Goal: Contribute content: Add original content to the website for others to see

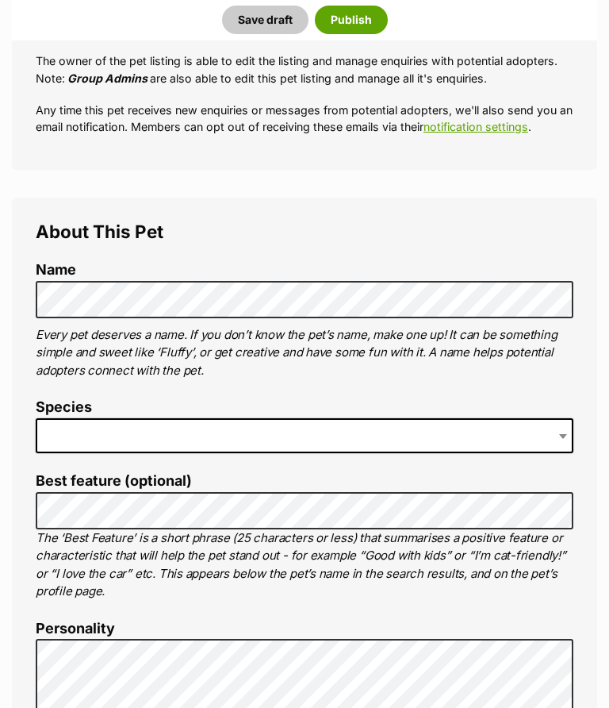
click at [84, 444] on span at bounding box center [305, 435] width 538 height 35
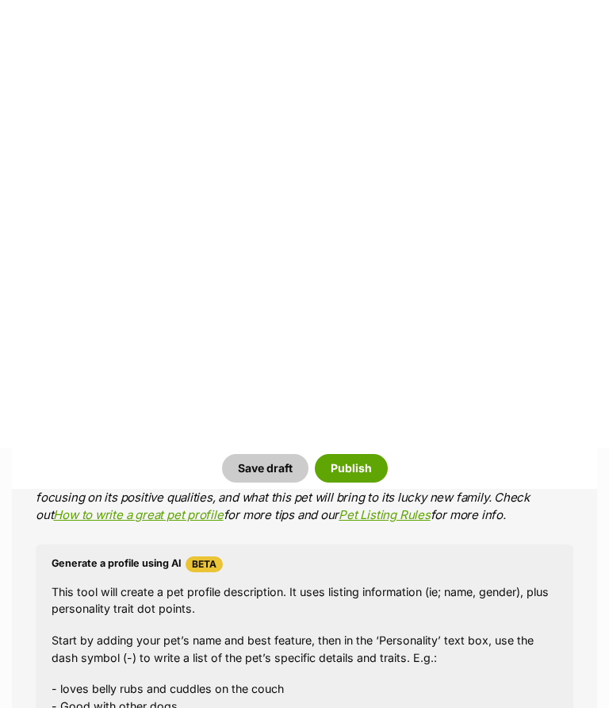
scroll to position [1372, 0]
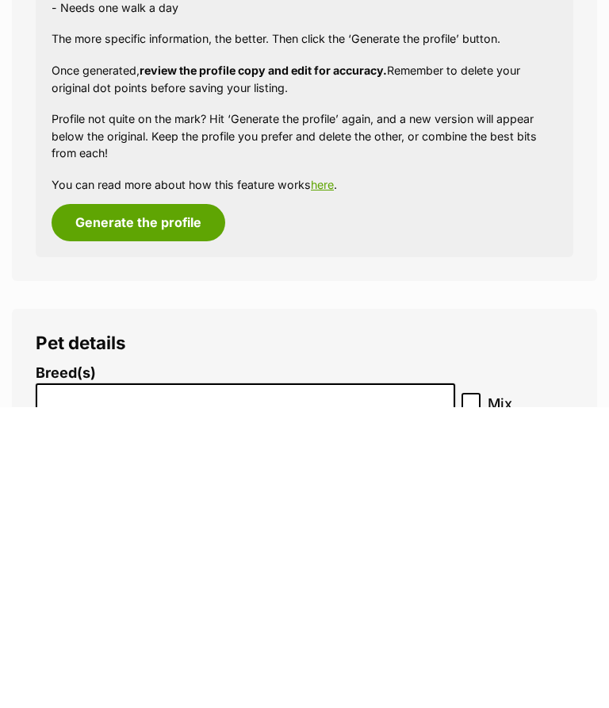
click at [90, 689] on input "search" at bounding box center [245, 697] width 409 height 17
type input "cattle"
select select "15"
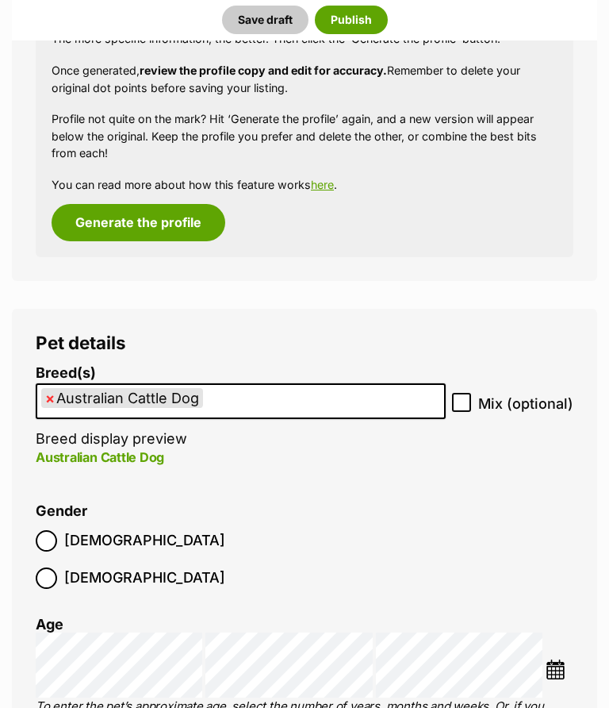
click at [458, 393] on input "Mix (optional)" at bounding box center [461, 402] width 19 height 19
checkbox input "true"
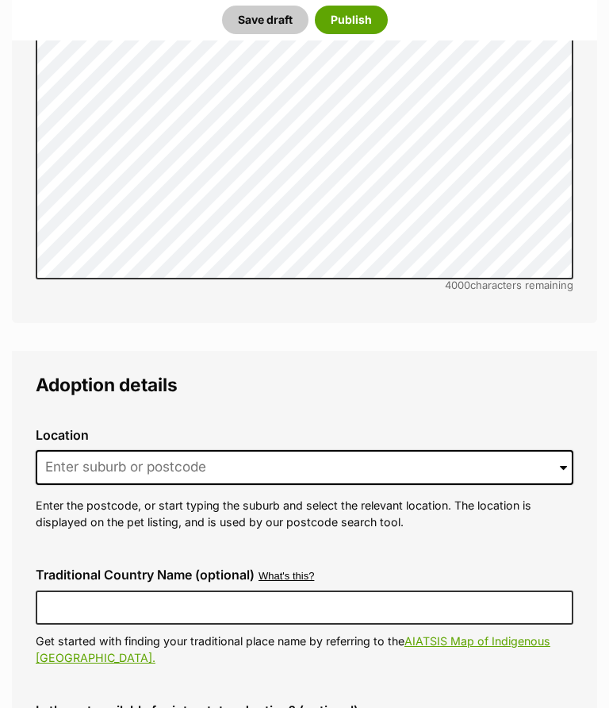
scroll to position [3385, 0]
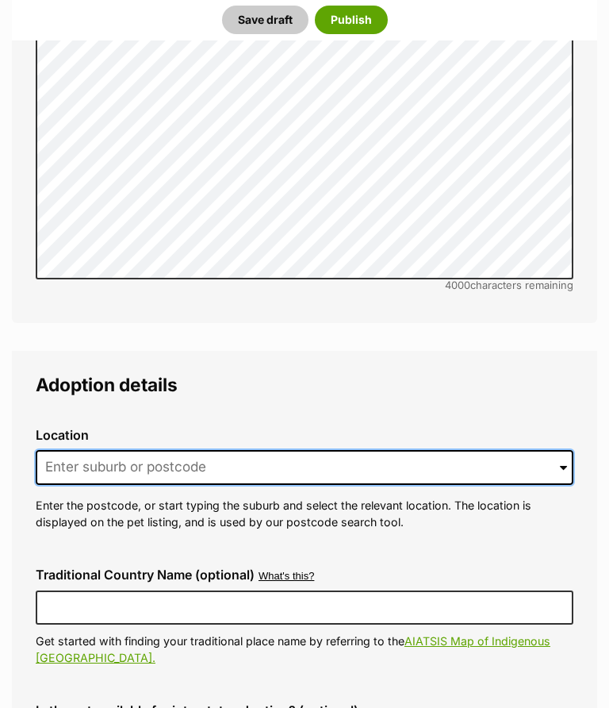
click at [71, 450] on input at bounding box center [305, 467] width 538 height 35
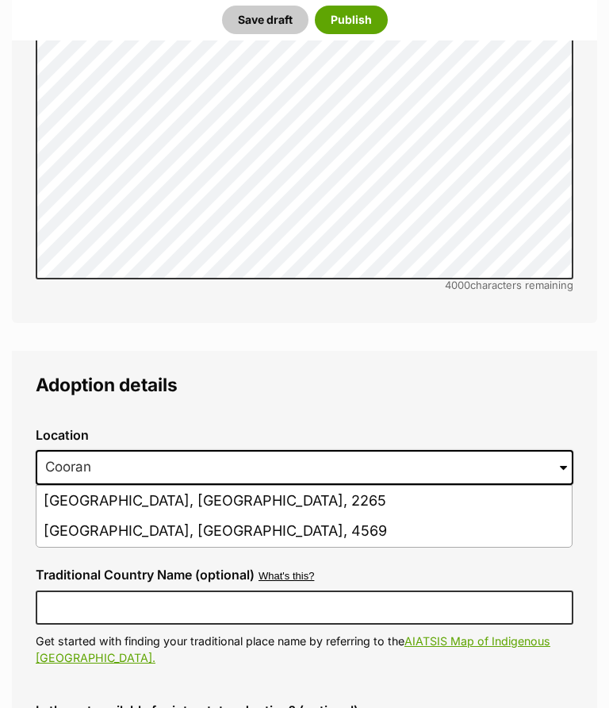
click at [61, 485] on li "Cooranbong, New South Wales, 2265" at bounding box center [303, 500] width 535 height 31
type input "Cooranbong, New South Wales, 2265"
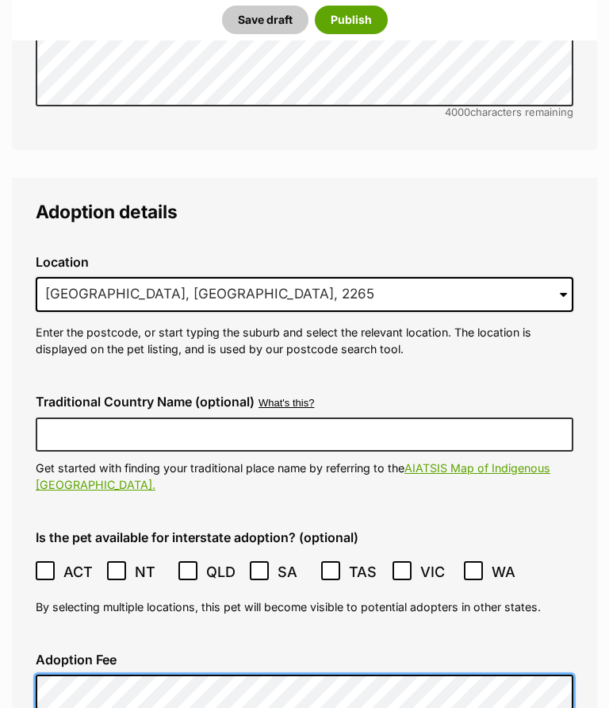
scroll to position [3649, 0]
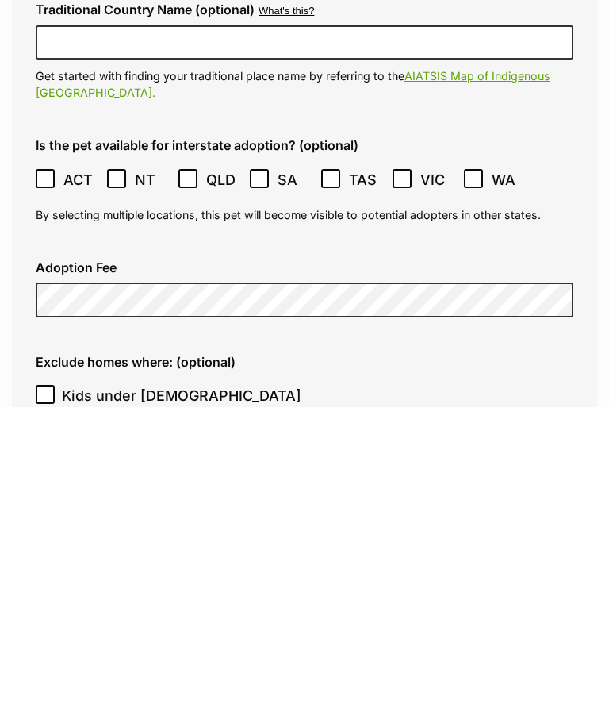
checkbox input "true"
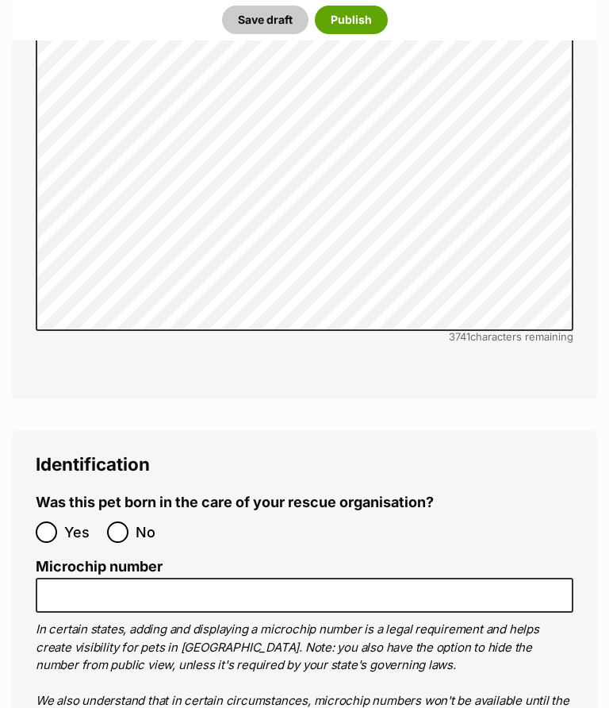
scroll to position [4760, 0]
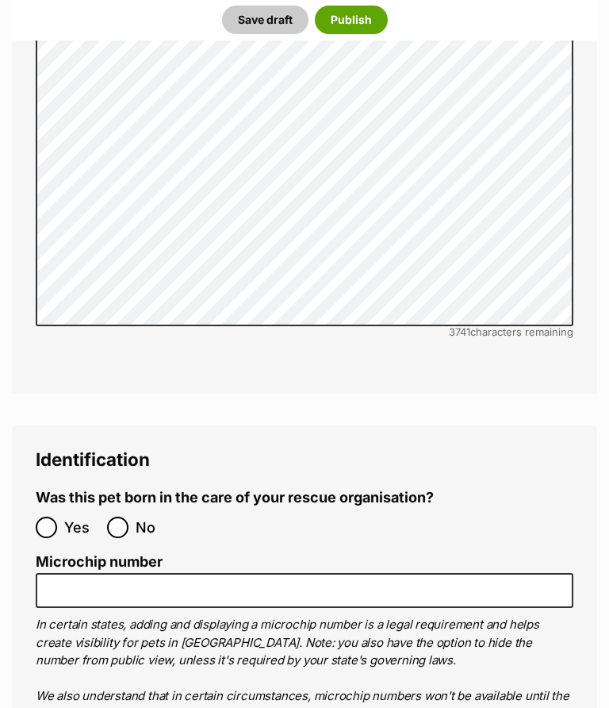
click at [125, 516] on input "No" at bounding box center [117, 526] width 21 height 21
radio input "true"
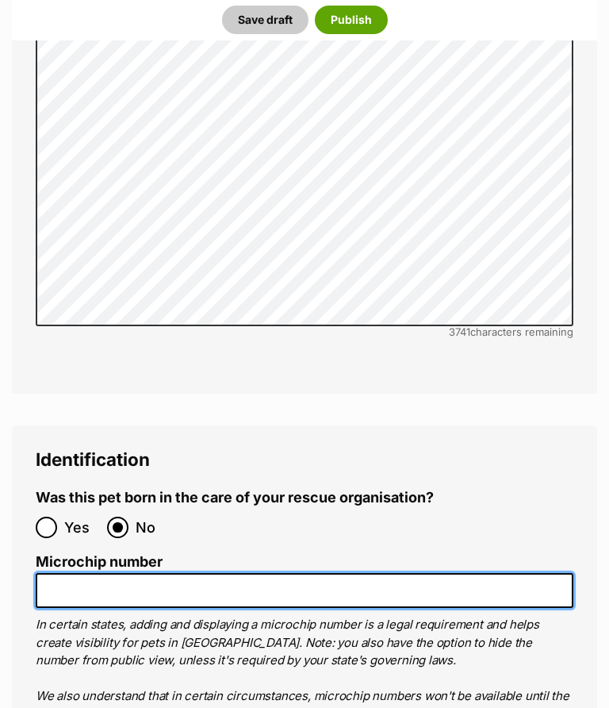
click at [72, 573] on input "Microchip number" at bounding box center [305, 591] width 538 height 36
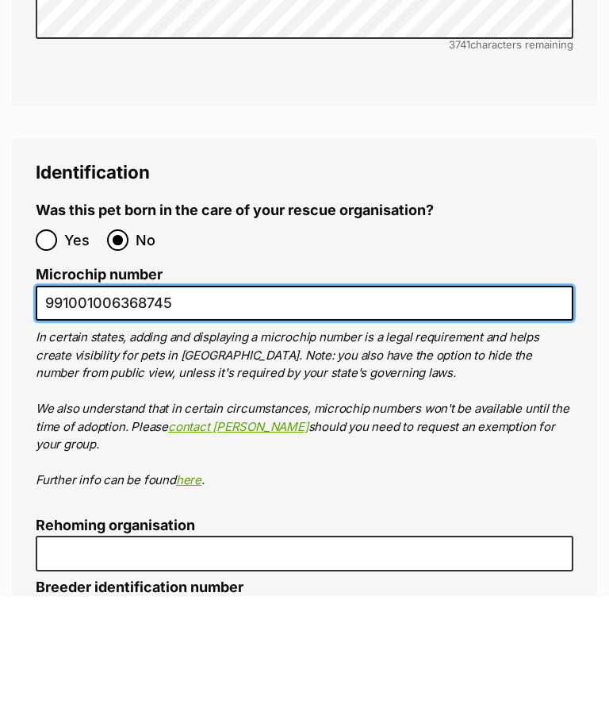
scroll to position [4942, 0]
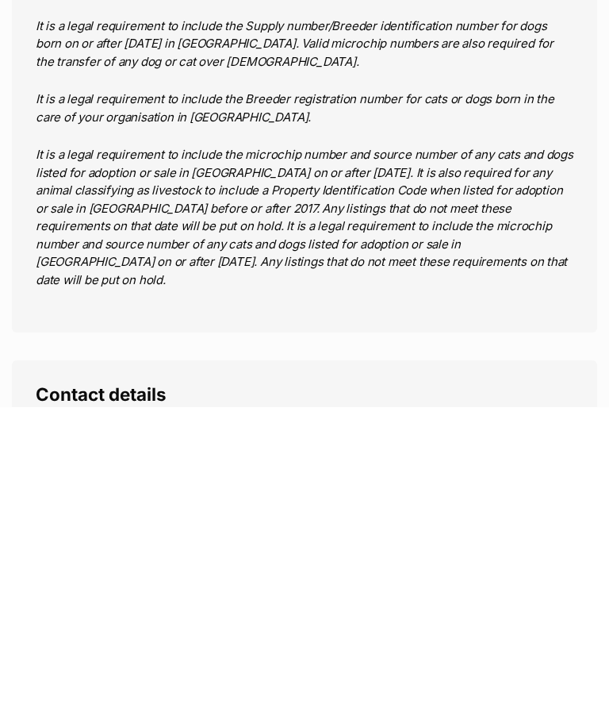
type input "991001006368745"
radio input "true"
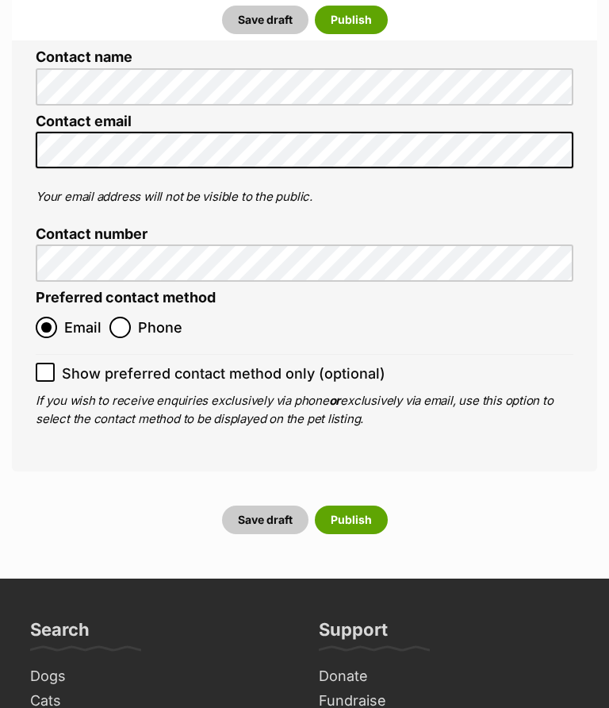
scroll to position [6613, 0]
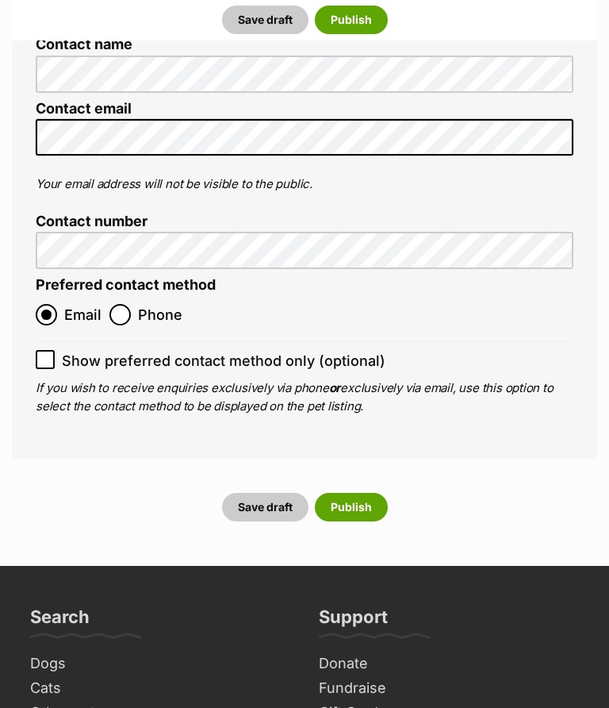
click at [267, 493] on button "Save draft" at bounding box center [265, 507] width 86 height 29
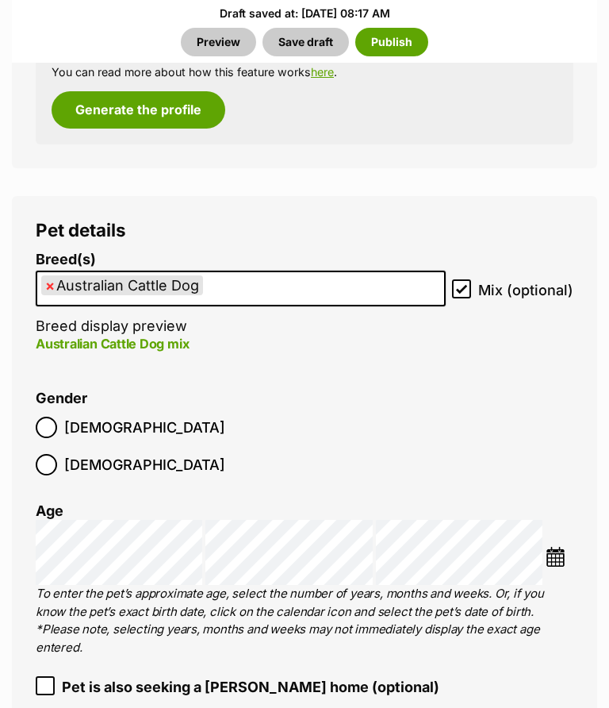
scroll to position [2475, 0]
click at [558, 547] on img at bounding box center [556, 557] width 20 height 20
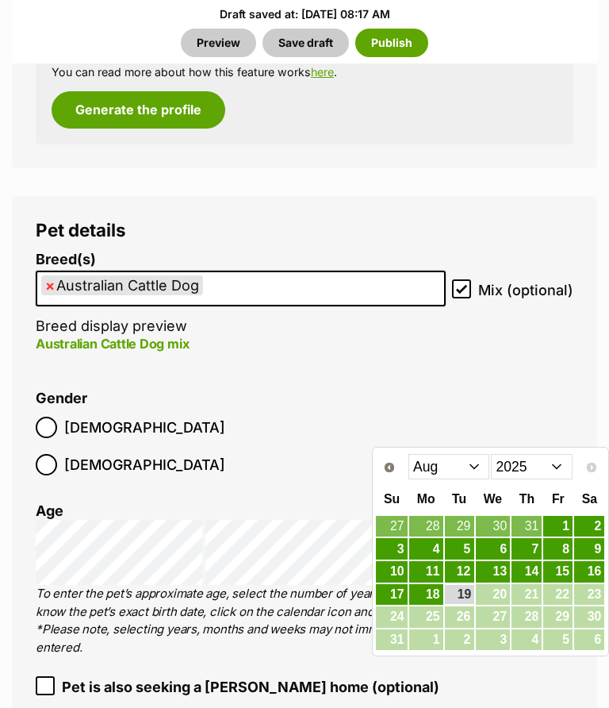
click at [468, 463] on select "Jan Feb Mar Apr May Jun Jul Aug" at bounding box center [450, 466] width 82 height 25
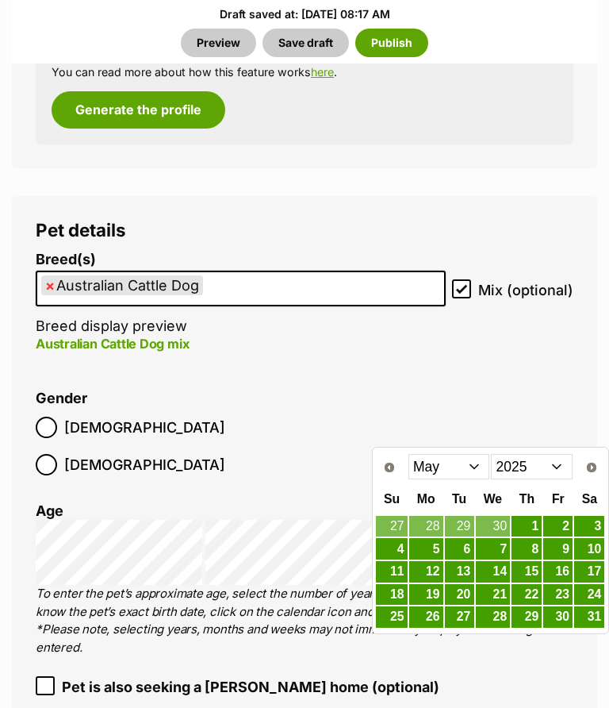
click at [566, 520] on link "2" at bounding box center [557, 526] width 29 height 21
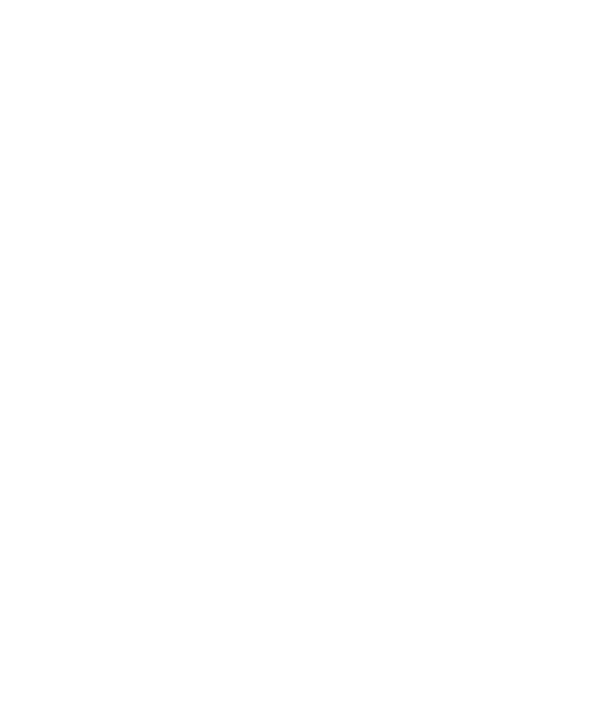
scroll to position [514, 0]
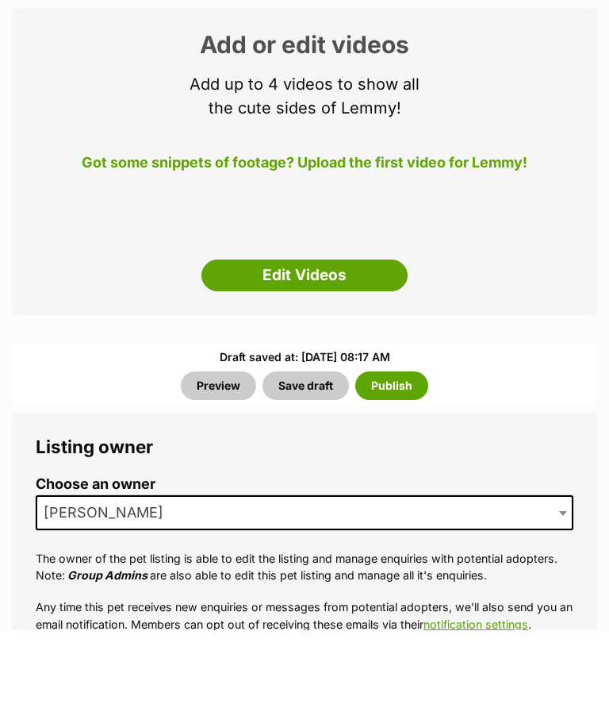
click at [314, 449] on button "Save draft" at bounding box center [306, 463] width 86 height 29
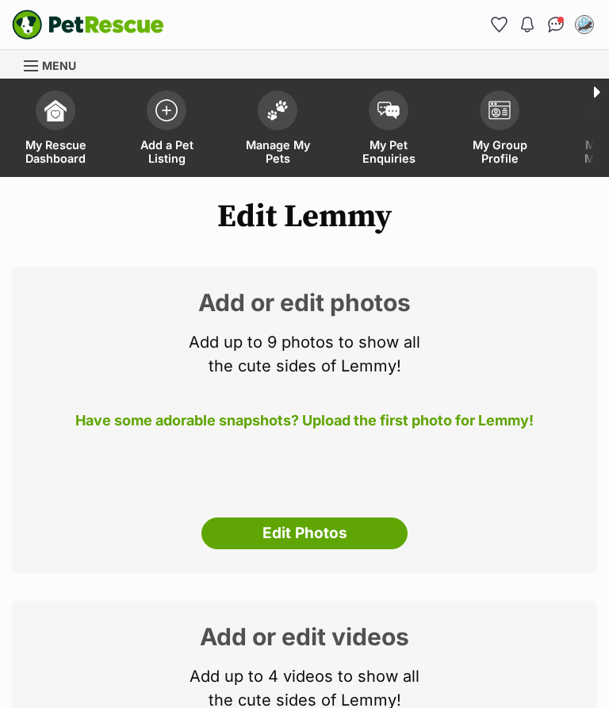
click at [292, 517] on link "Edit Photos" at bounding box center [304, 533] width 206 height 32
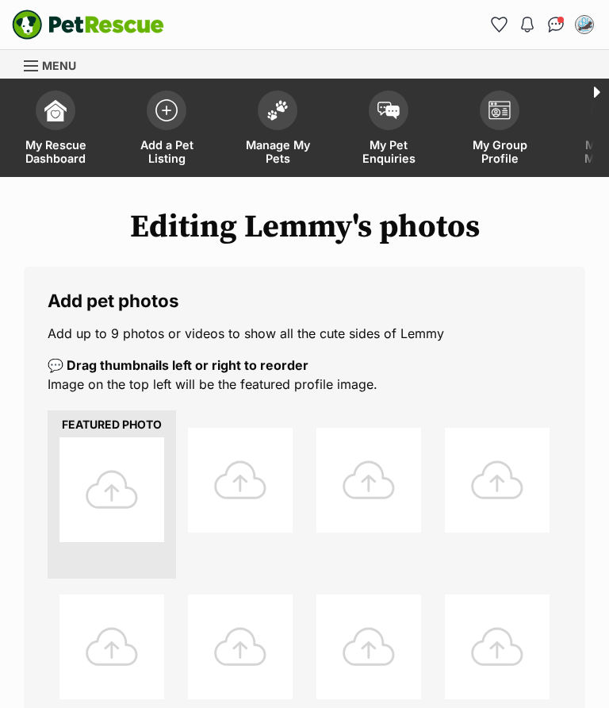
scroll to position [91, 0]
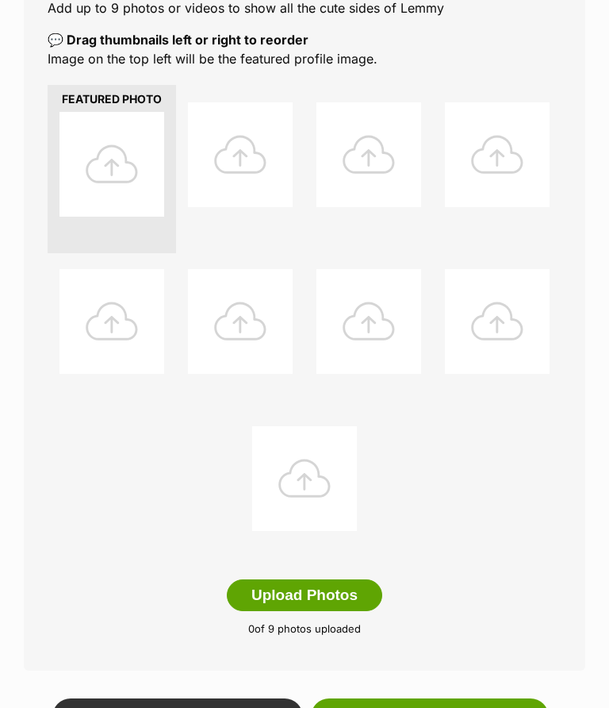
click at [275, 580] on button "Upload Photos" at bounding box center [304, 596] width 155 height 32
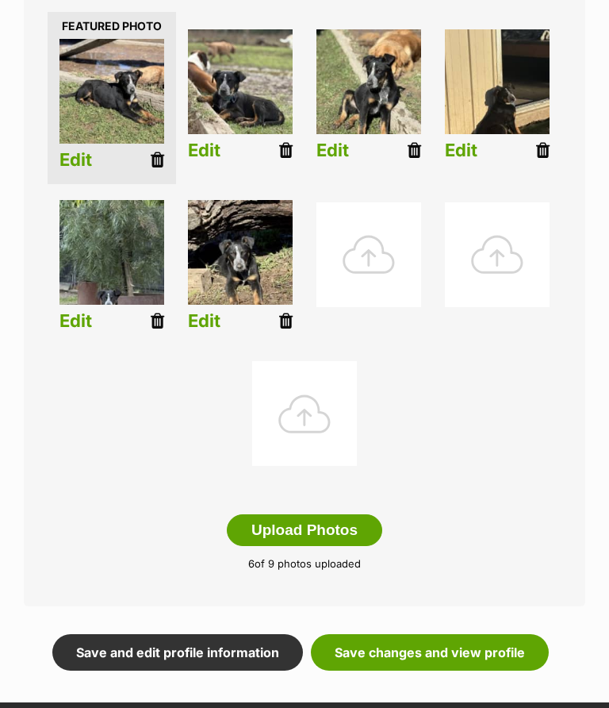
scroll to position [401, 0]
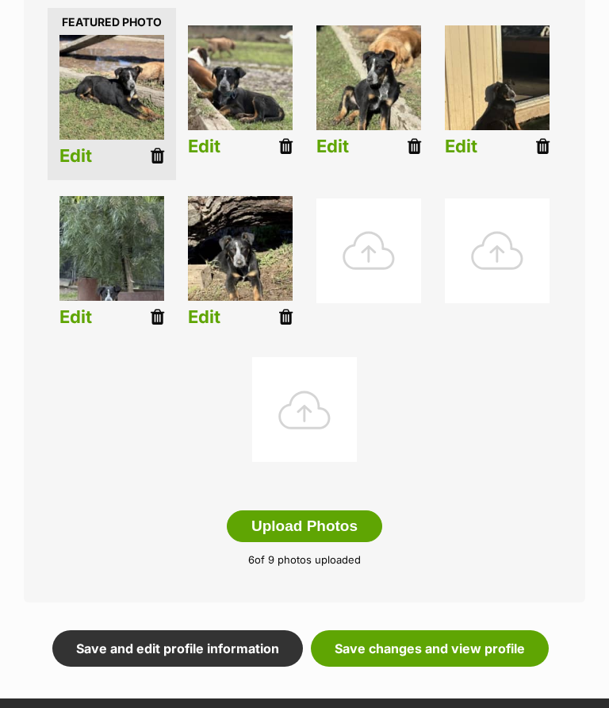
click at [390, 644] on link "Save changes and view profile" at bounding box center [430, 649] width 238 height 36
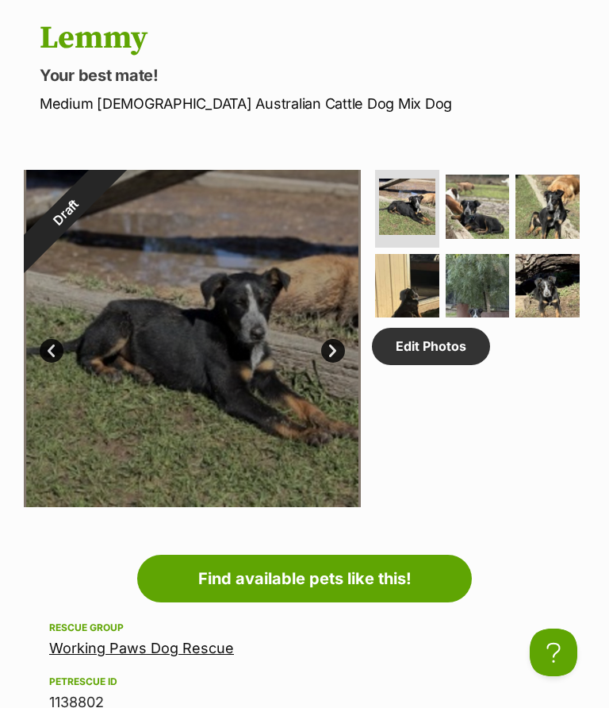
click at [435, 342] on link "Edit Photos" at bounding box center [431, 346] width 118 height 36
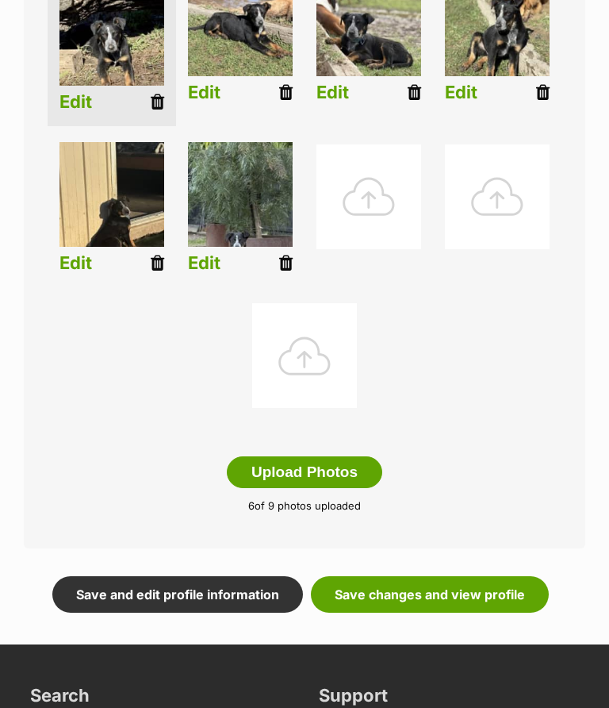
scroll to position [461, 0]
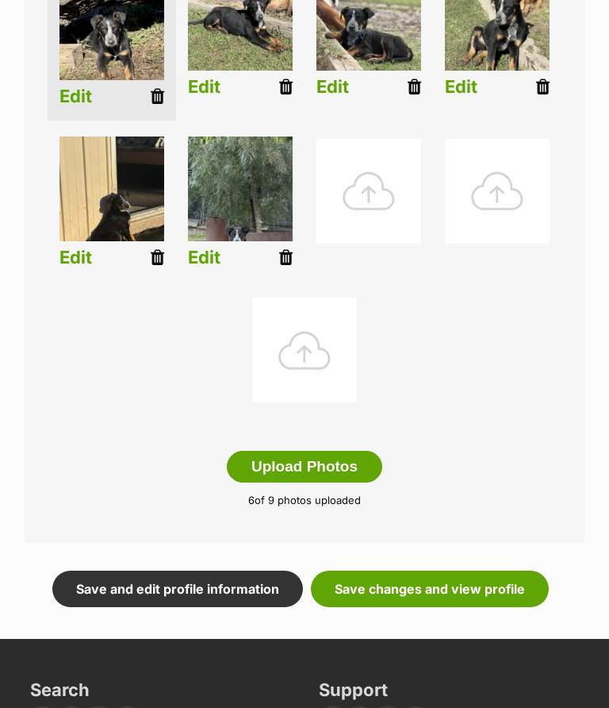
click at [443, 587] on link "Save changes and view profile" at bounding box center [430, 589] width 238 height 36
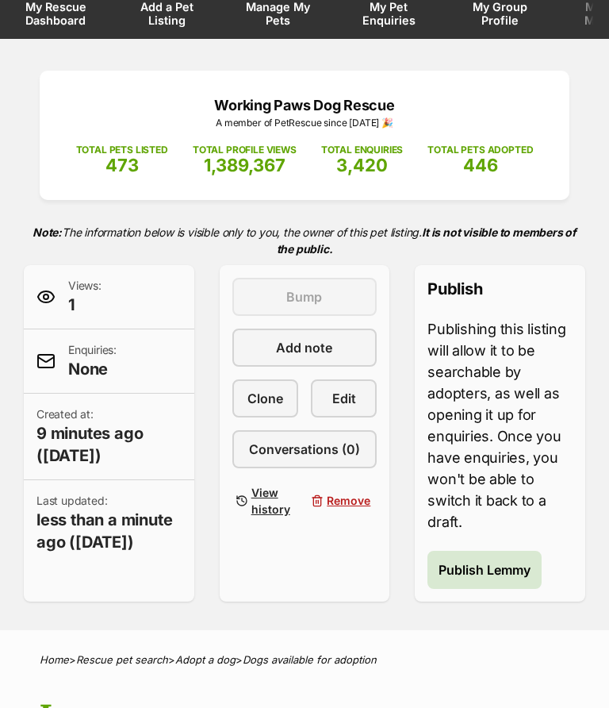
scroll to position [94, 0]
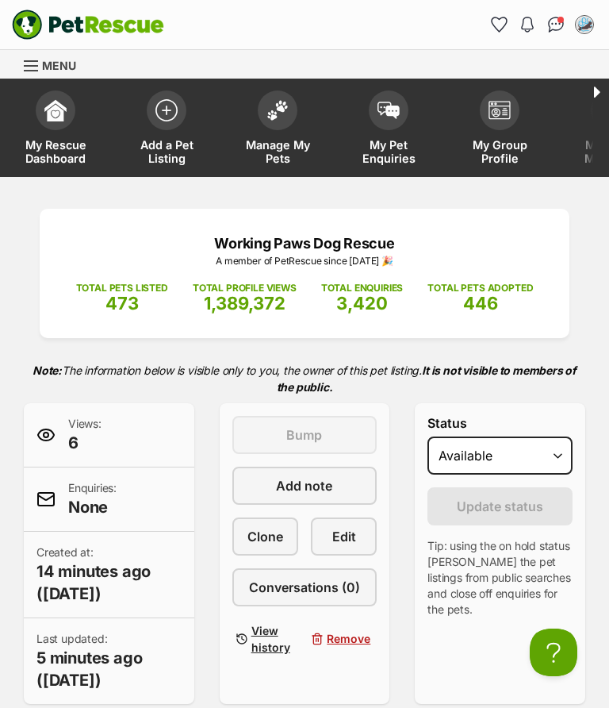
click at [269, 118] on img at bounding box center [278, 110] width 22 height 21
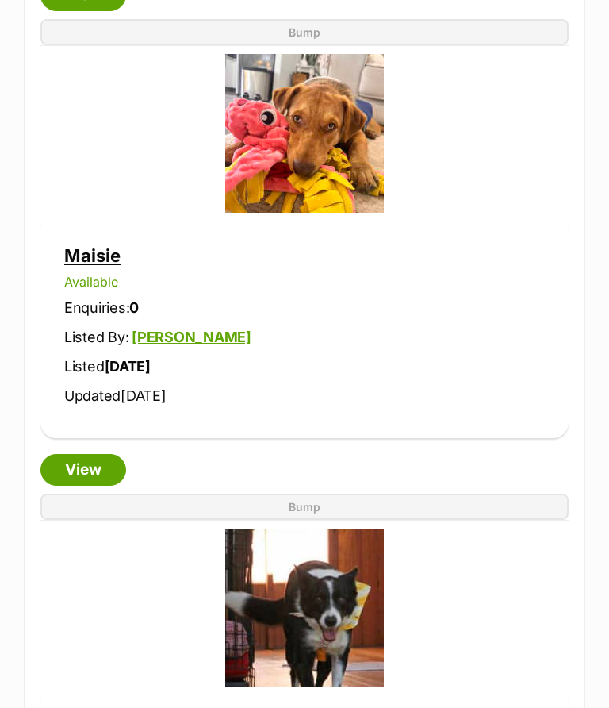
scroll to position [3135, 0]
